Goal: Task Accomplishment & Management: Use online tool/utility

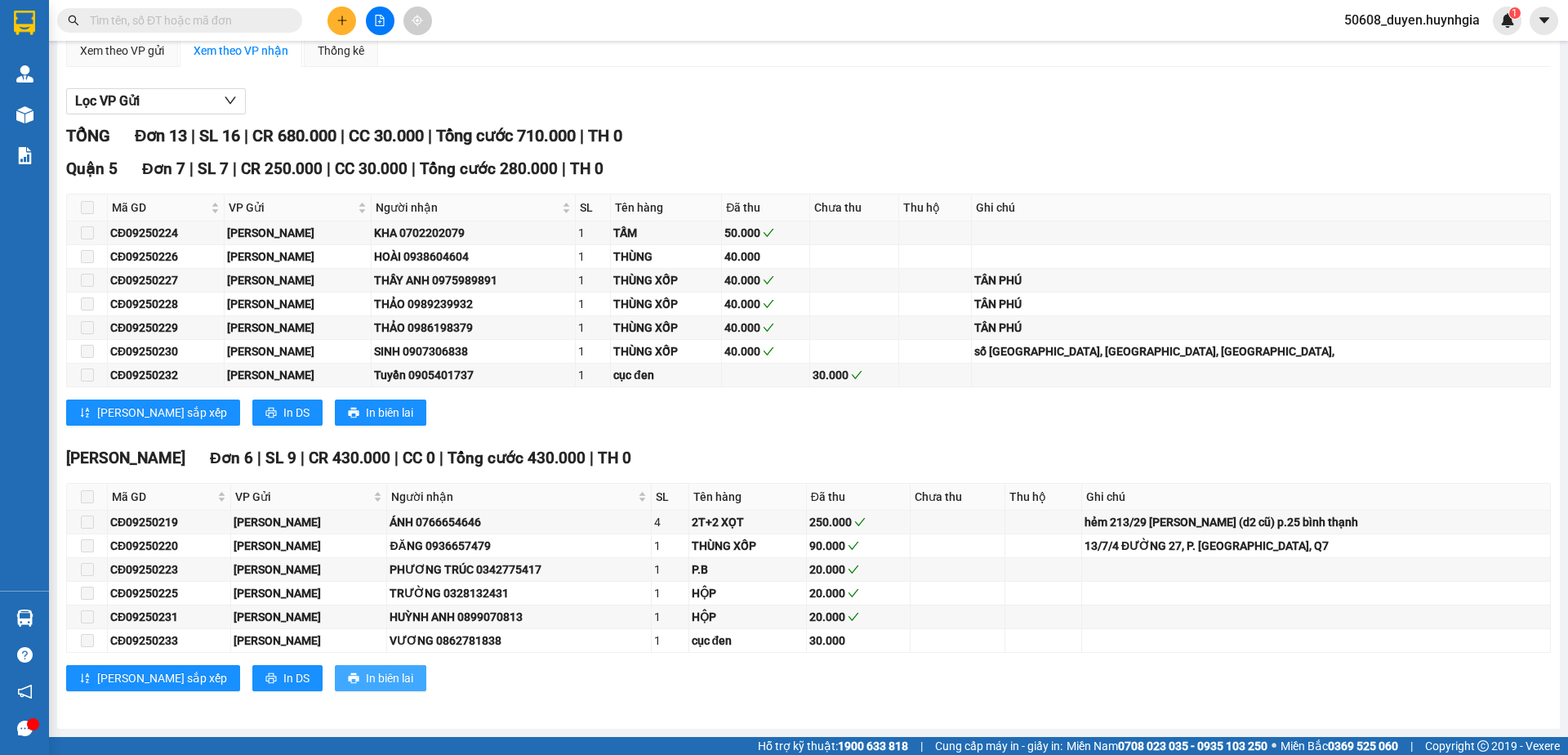
click at [365, 682] on span "In biên lai" at bounding box center [389, 678] width 47 height 18
click at [365, 414] on span "In biên lai" at bounding box center [389, 412] width 47 height 18
click at [365, 417] on span "In biên lai" at bounding box center [389, 412] width 47 height 18
click at [841, 430] on div "[GEOGRAPHIC_DATA] | SL 7 | CR 250.000 | CC 30.000 | Tổng cước 280.000 | TH 0 Mã…" at bounding box center [809, 297] width 1485 height 281
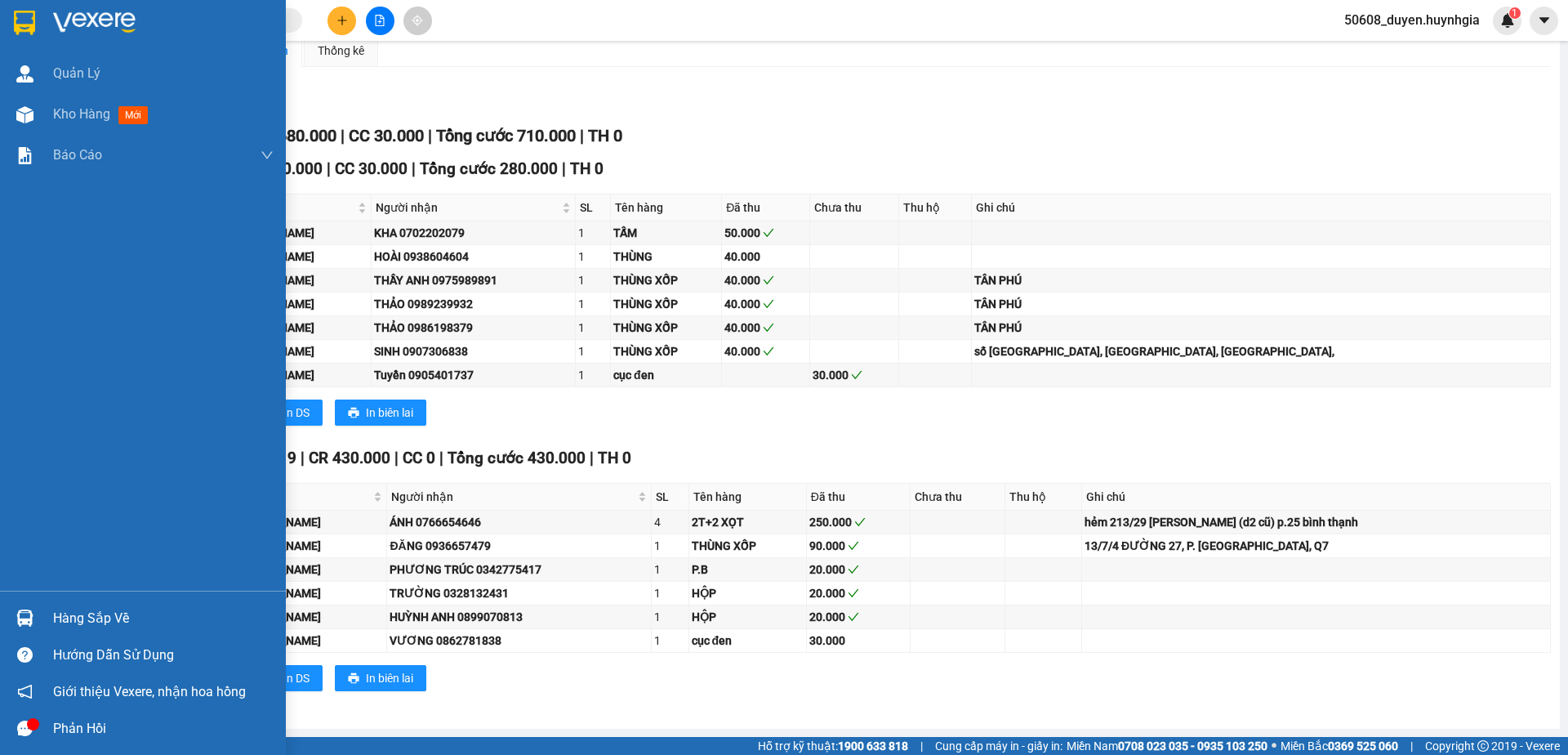
click at [33, 10] on img at bounding box center [25, 23] width 21 height 25
